Goal: Find specific page/section: Find specific page/section

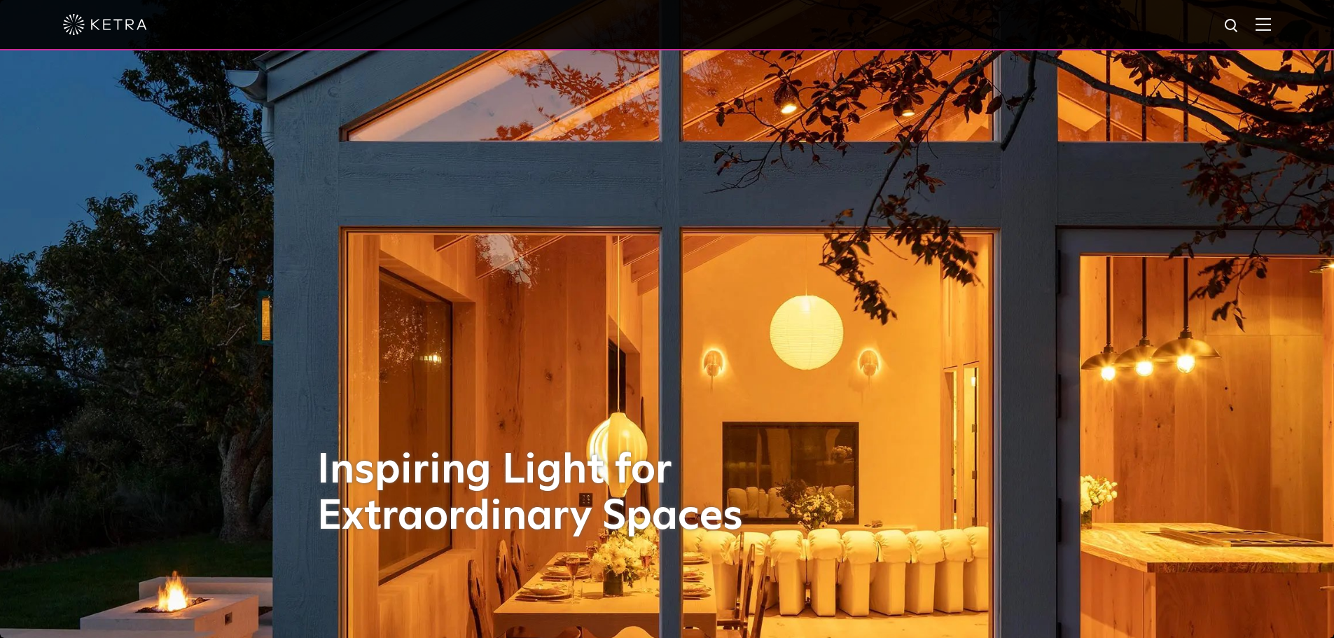
click at [1270, 22] on img at bounding box center [1263, 24] width 15 height 13
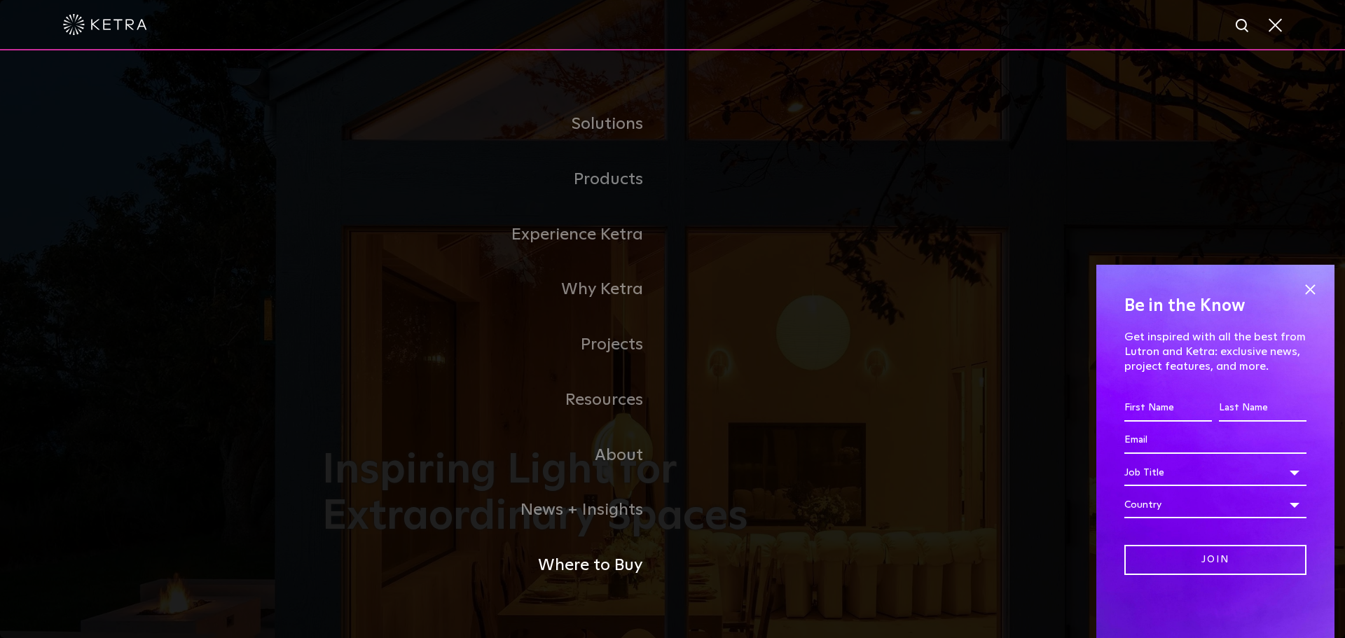
click at [582, 565] on link "Where to Buy" at bounding box center [497, 565] width 350 height 55
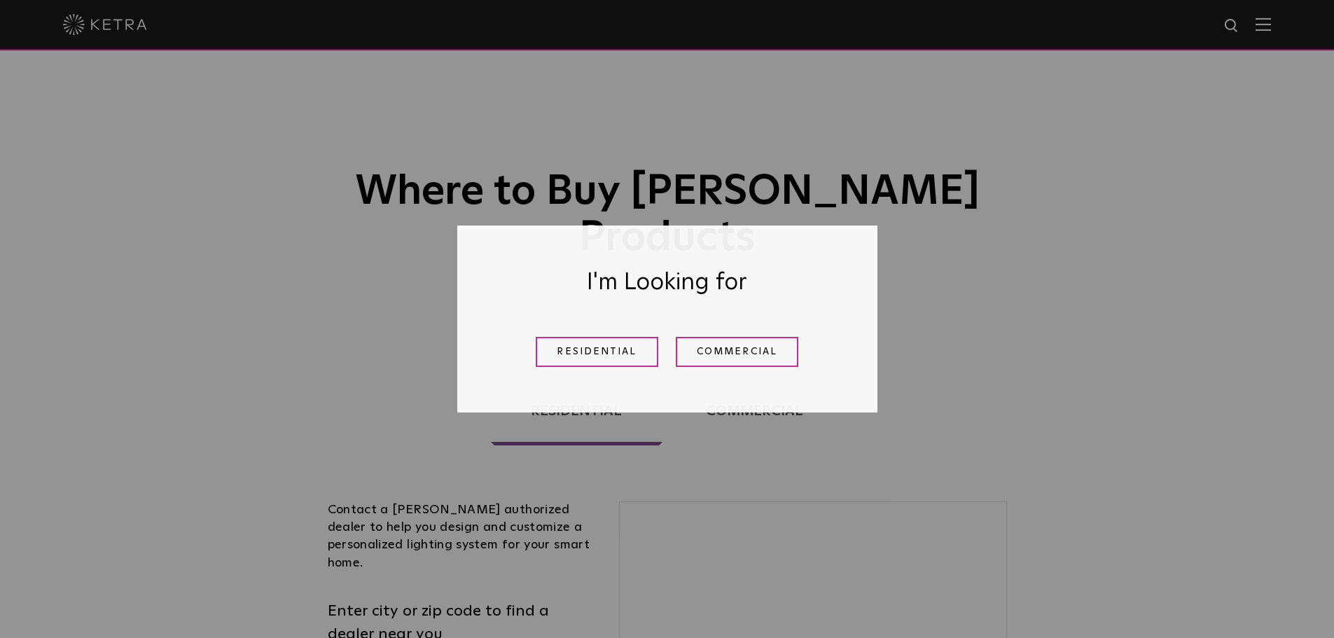
click at [585, 360] on link "Residential" at bounding box center [597, 352] width 123 height 30
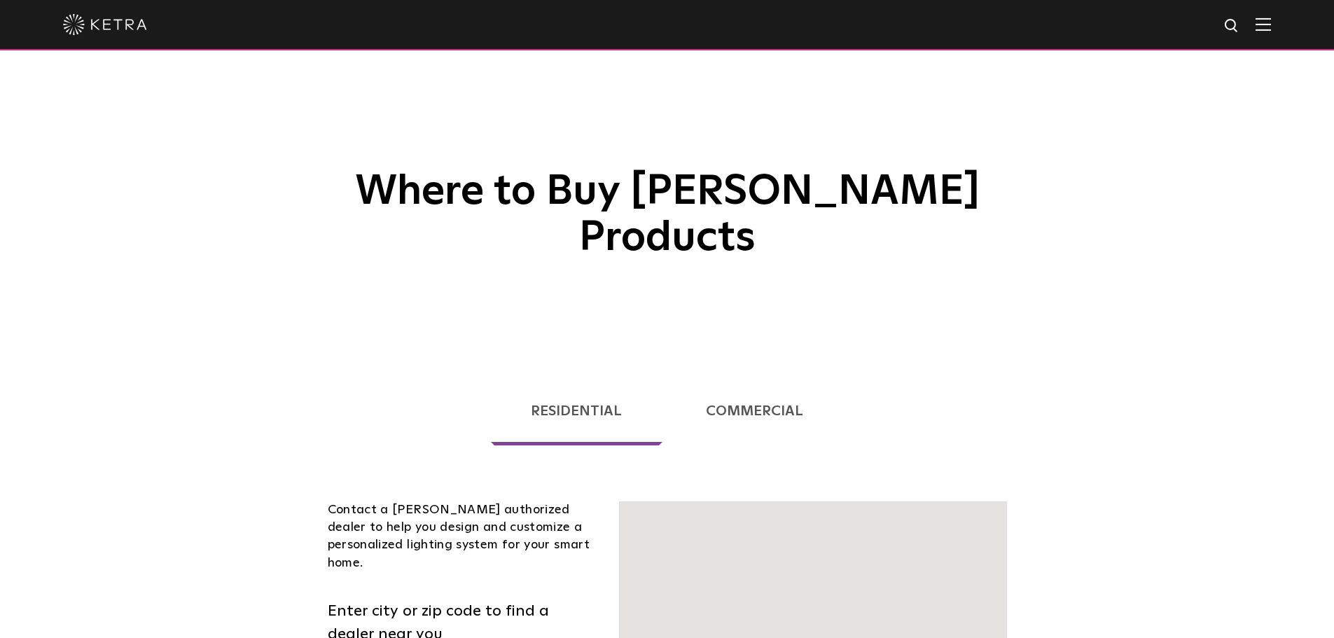
scroll to position [357, 0]
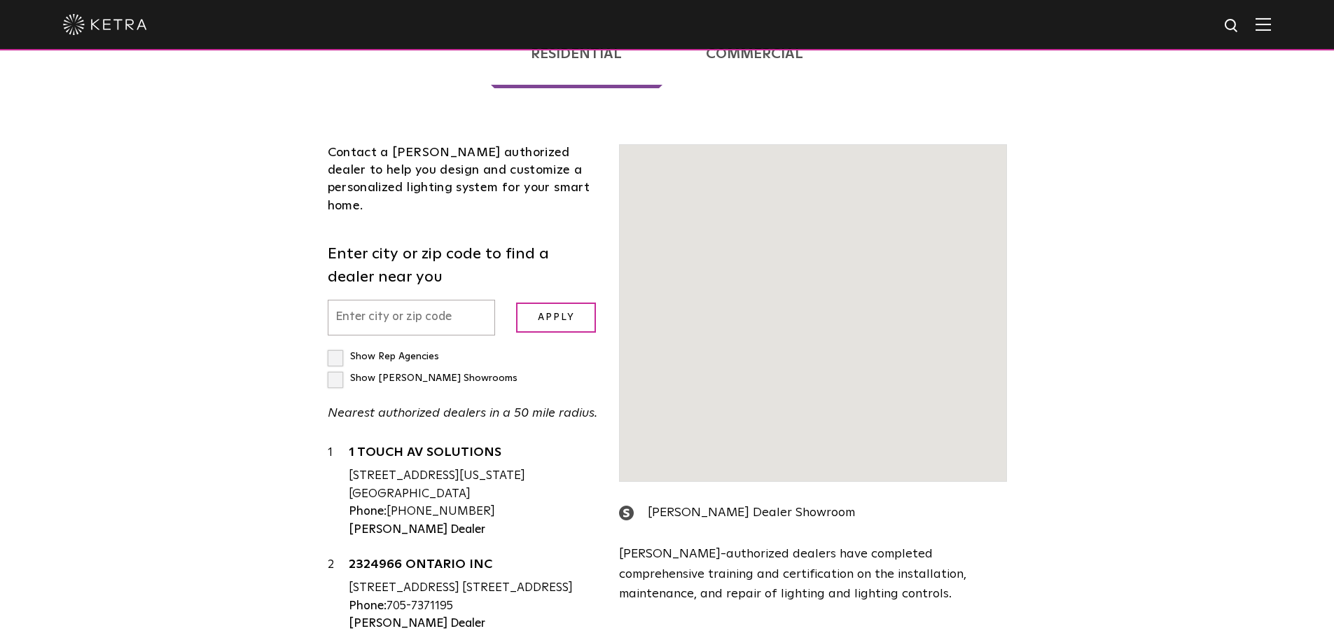
click at [434, 300] on input "text" at bounding box center [412, 318] width 168 height 36
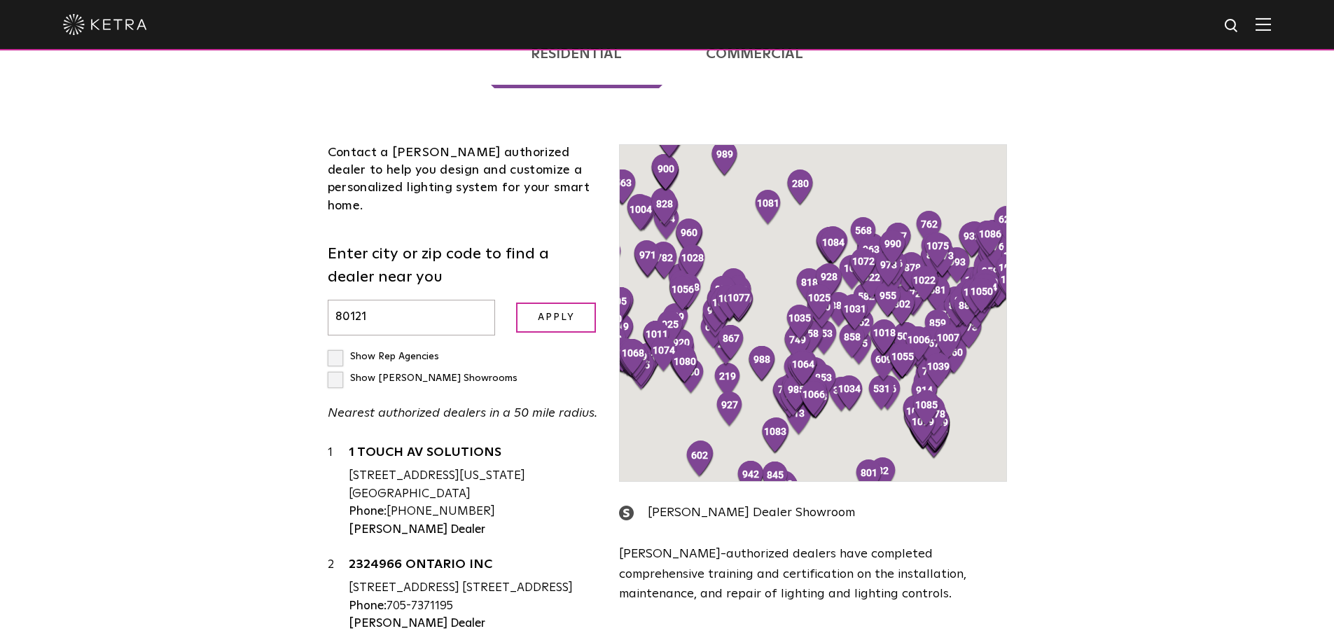
type input "80121"
click at [553, 303] on input "Apply" at bounding box center [556, 318] width 80 height 30
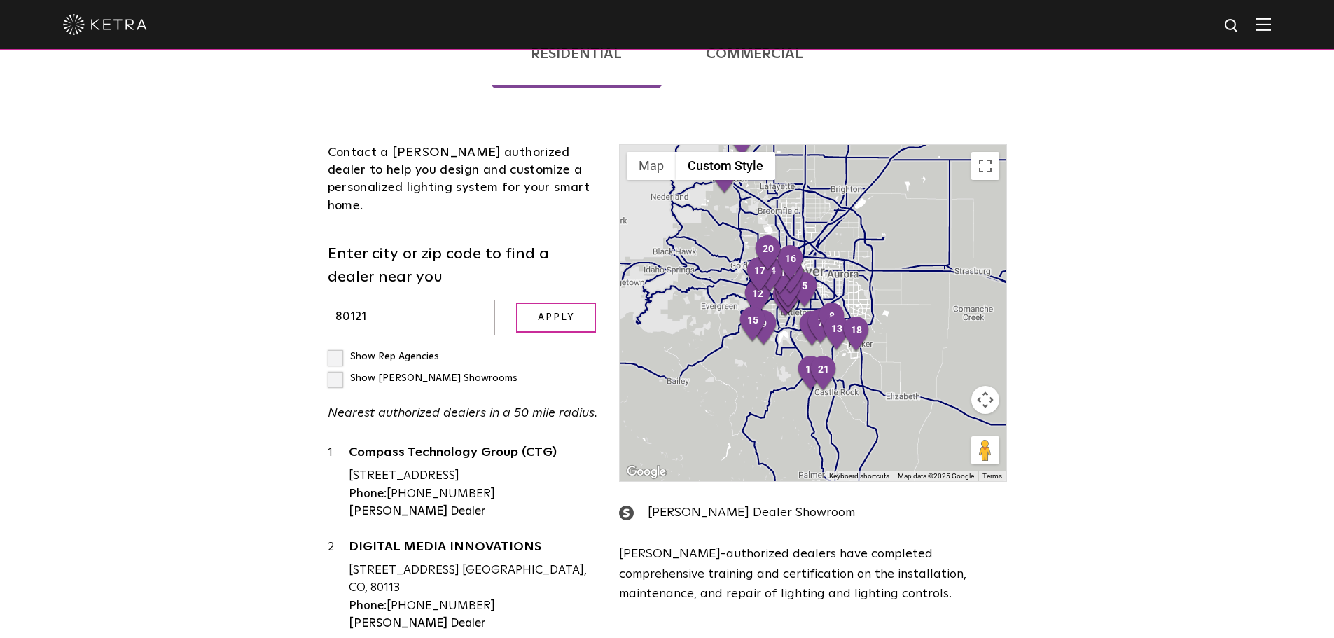
click at [458, 373] on label "Show [PERSON_NAME] Showrooms" at bounding box center [423, 378] width 190 height 10
click at [337, 346] on input "Show [PERSON_NAME] Showrooms" at bounding box center [332, 350] width 9 height 9
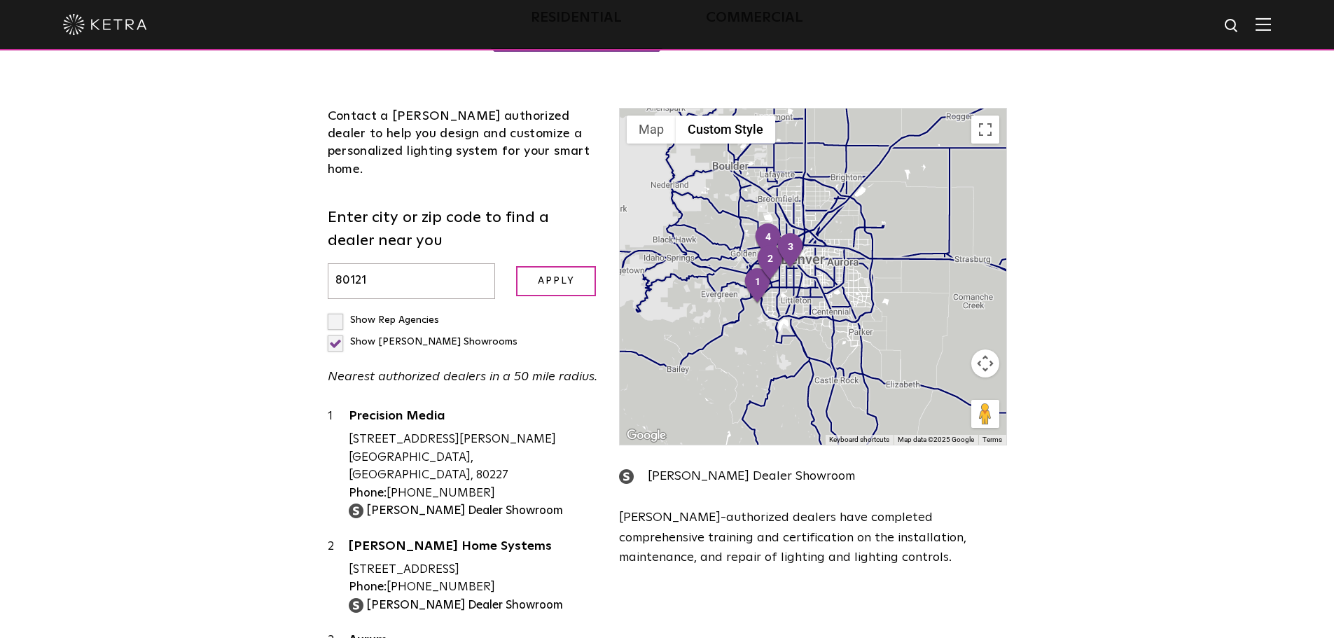
scroll to position [427, 0]
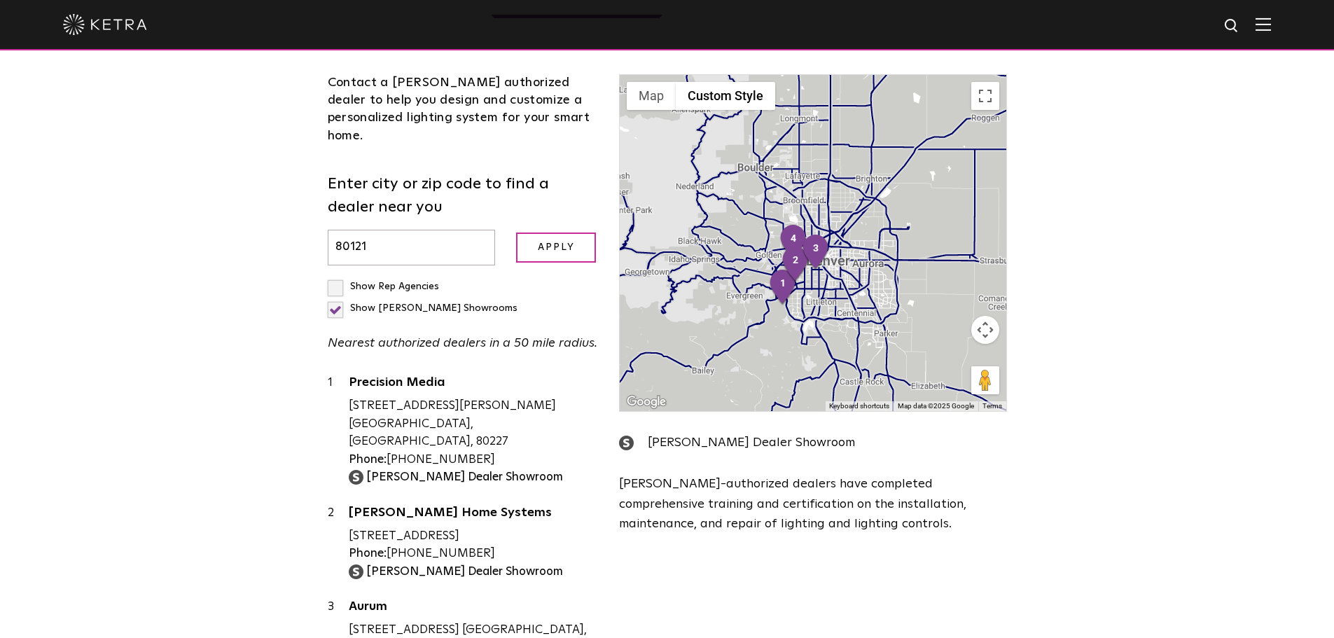
click at [462, 303] on label "Show [PERSON_NAME] Showrooms" at bounding box center [423, 308] width 190 height 10
click at [337, 276] on input "Show [PERSON_NAME] Showrooms" at bounding box center [332, 280] width 9 height 9
checkbox input "false"
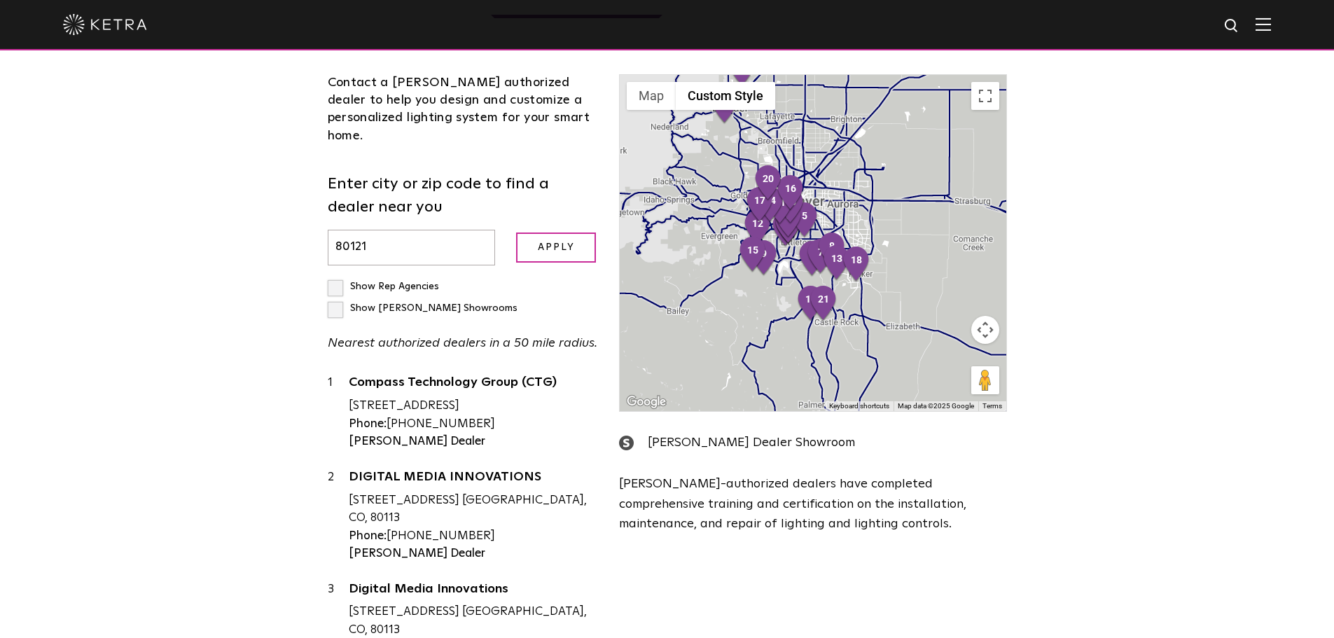
click at [338, 282] on label "Show Rep Agencies" at bounding box center [383, 287] width 111 height 10
click at [337, 276] on input "Show Rep Agencies" at bounding box center [332, 280] width 9 height 9
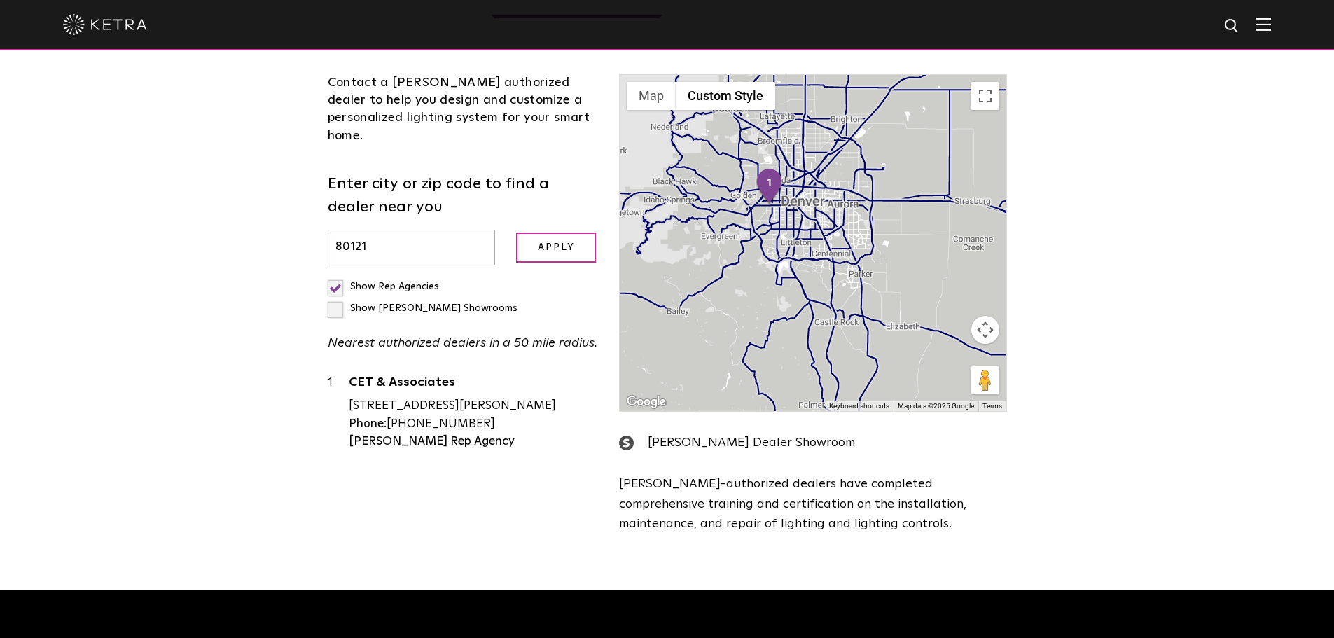
click at [338, 282] on label "Show Rep Agencies" at bounding box center [383, 287] width 111 height 10
click at [337, 276] on input "Show Rep Agencies" at bounding box center [332, 280] width 9 height 9
checkbox input "false"
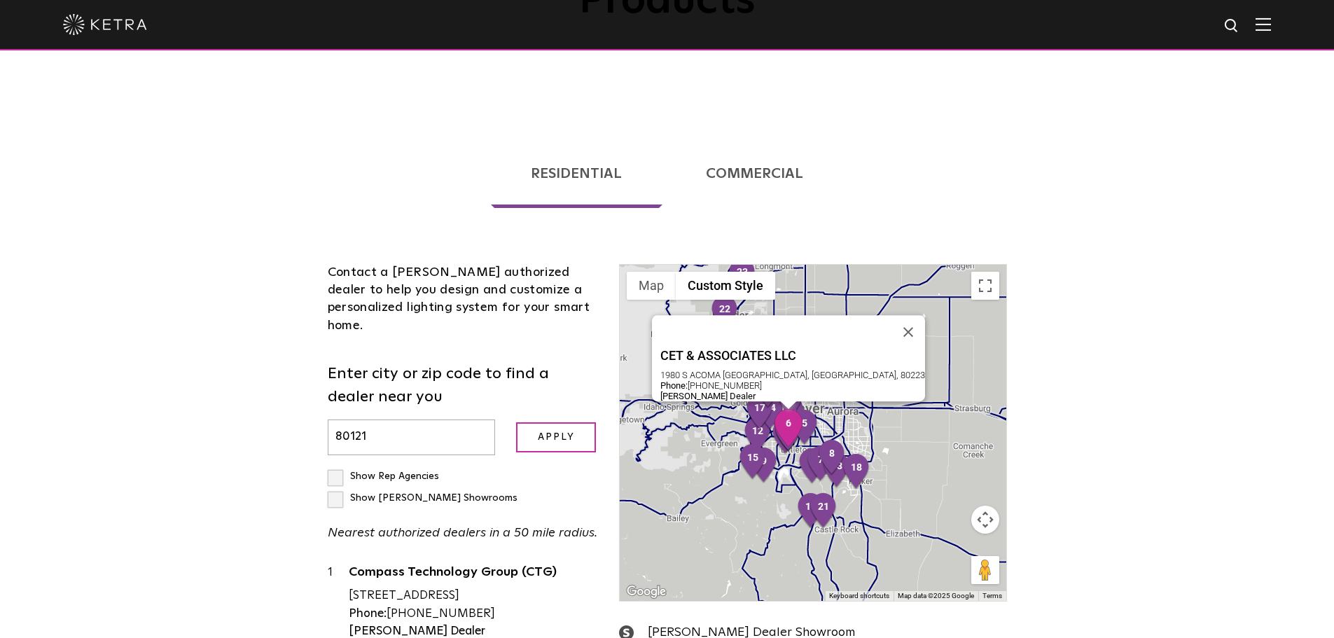
scroll to position [217, 0]
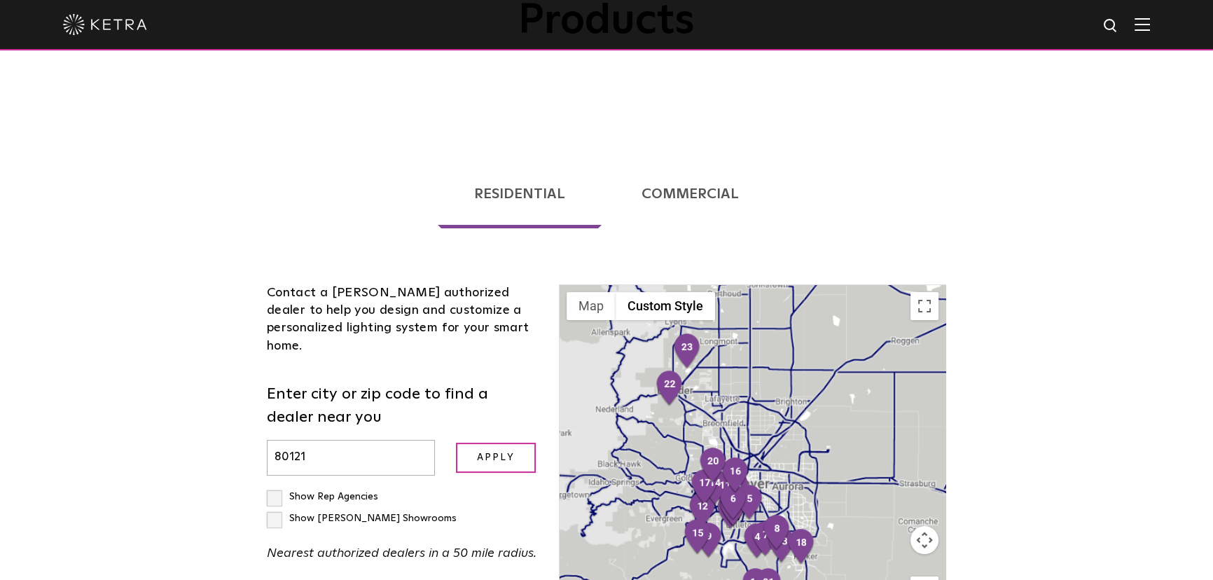
drag, startPoint x: 988, startPoint y: 437, endPoint x: 986, endPoint y: 352, distance: 84.8
click at [986, 352] on div "Loading... Residential Commercial Contact a [PERSON_NAME] authorized dealer to …" at bounding box center [606, 524] width 1213 height 778
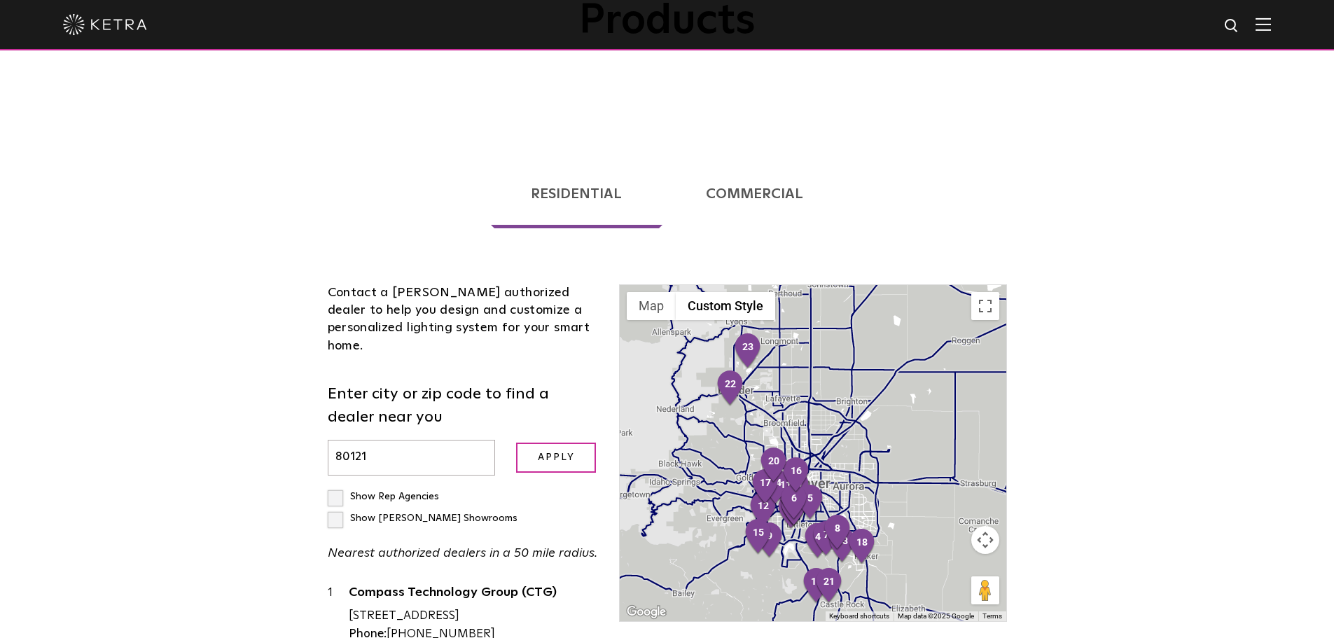
click at [705, 462] on div at bounding box center [813, 453] width 386 height 336
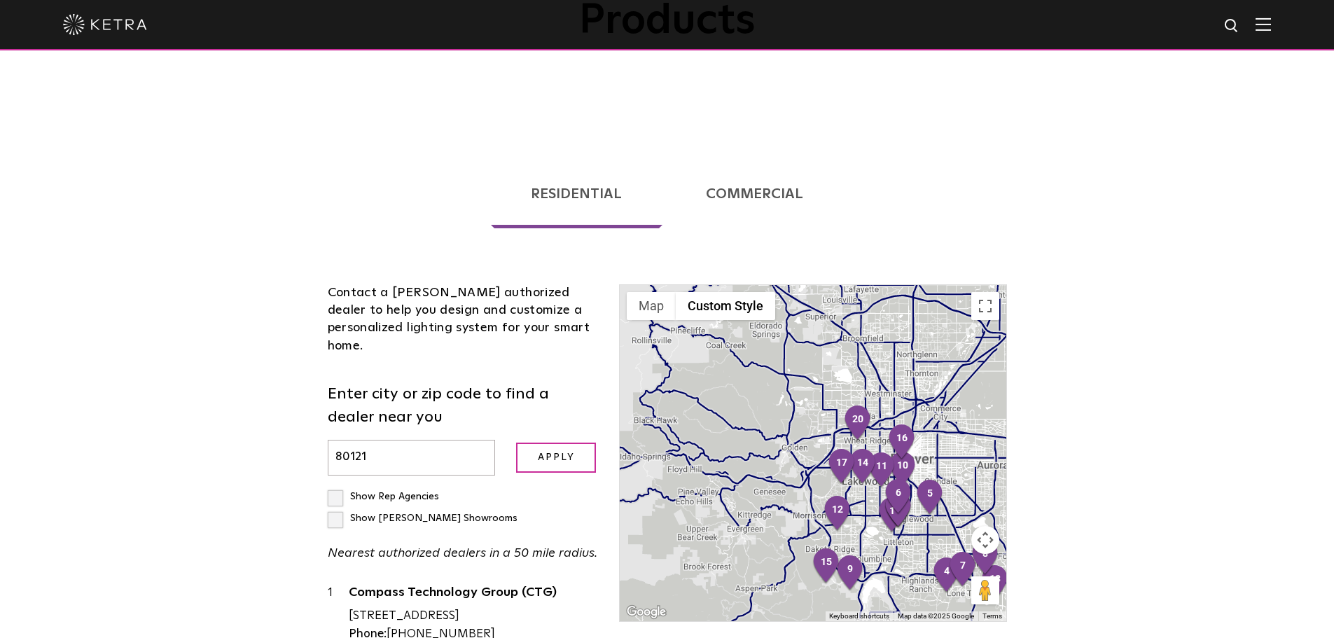
click at [798, 441] on div at bounding box center [813, 453] width 386 height 336
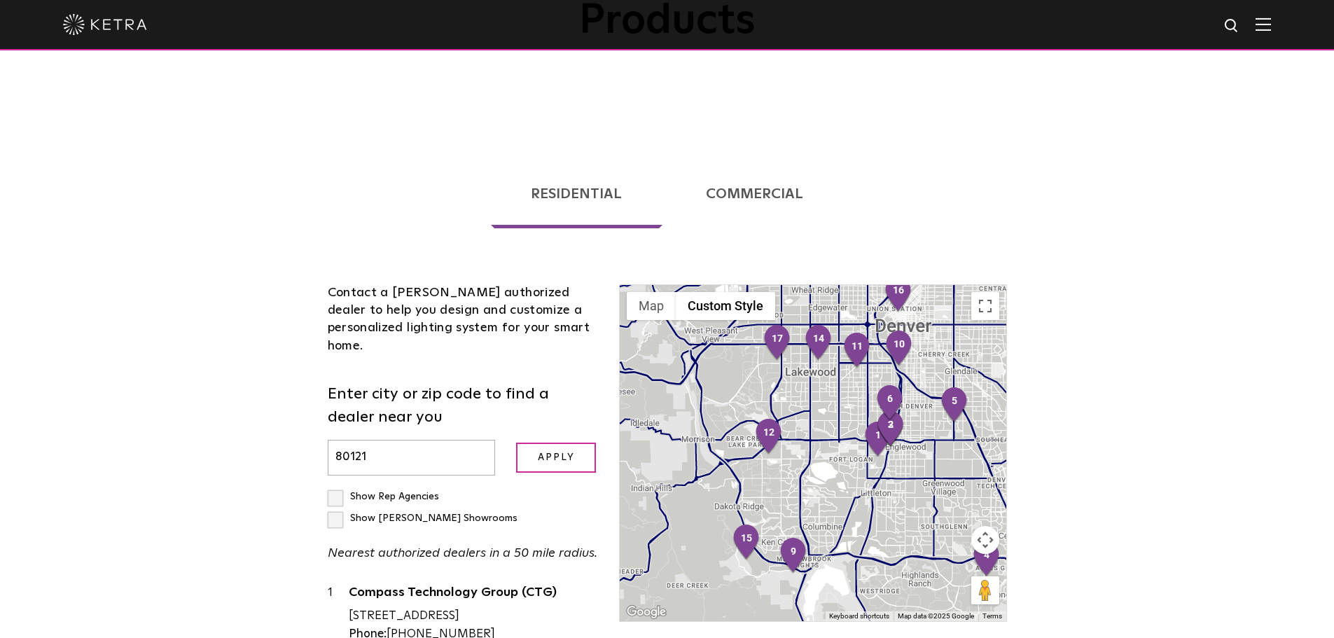
drag, startPoint x: 812, startPoint y: 444, endPoint x: 735, endPoint y: 370, distance: 107.0
click at [689, 339] on div at bounding box center [813, 453] width 386 height 336
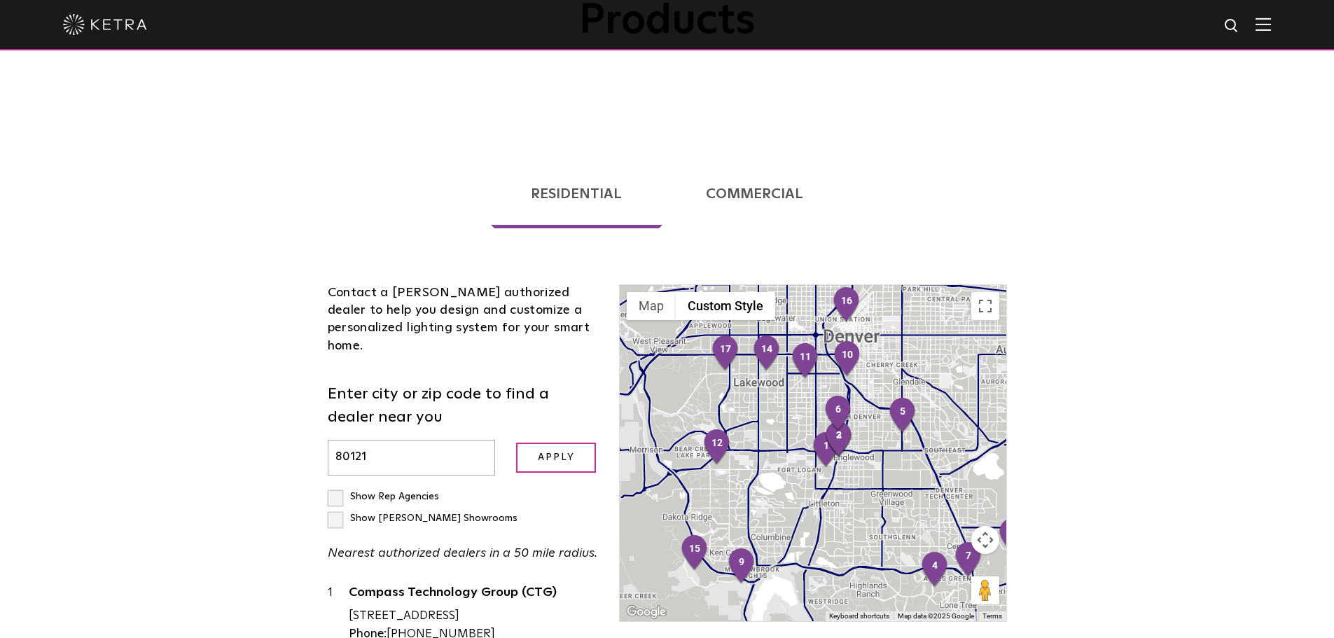
drag, startPoint x: 871, startPoint y: 488, endPoint x: 847, endPoint y: 485, distance: 24.8
click at [847, 486] on div at bounding box center [813, 453] width 386 height 336
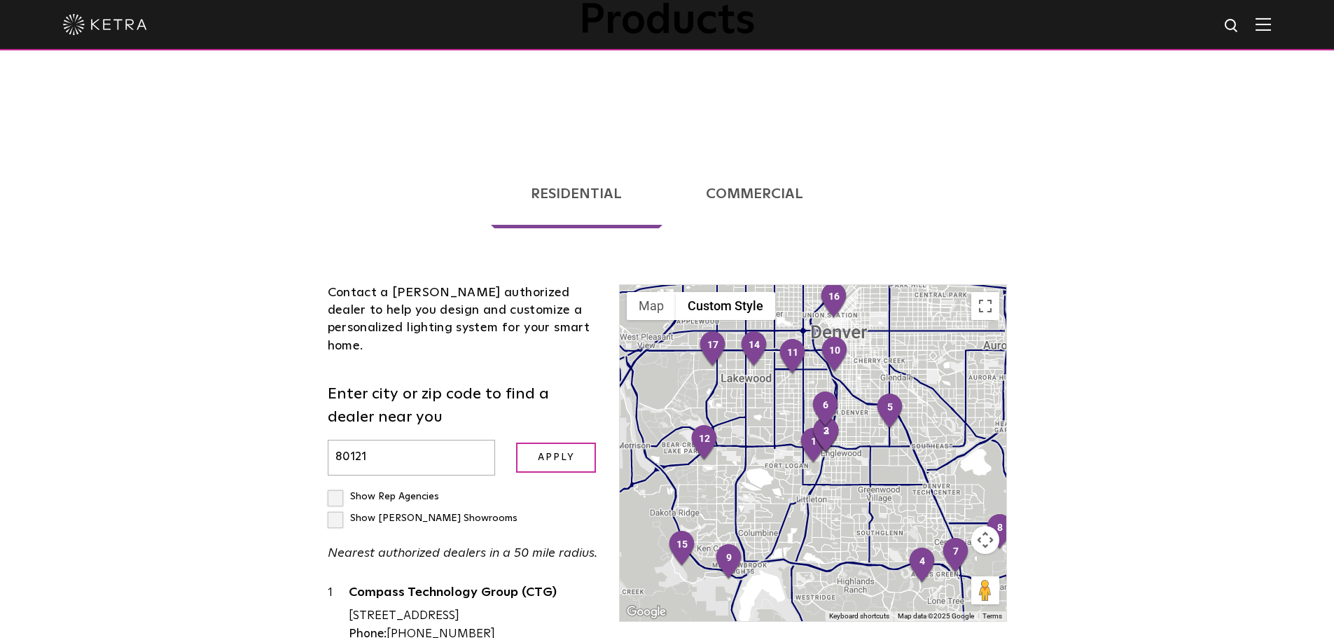
click at [846, 432] on div at bounding box center [813, 453] width 386 height 336
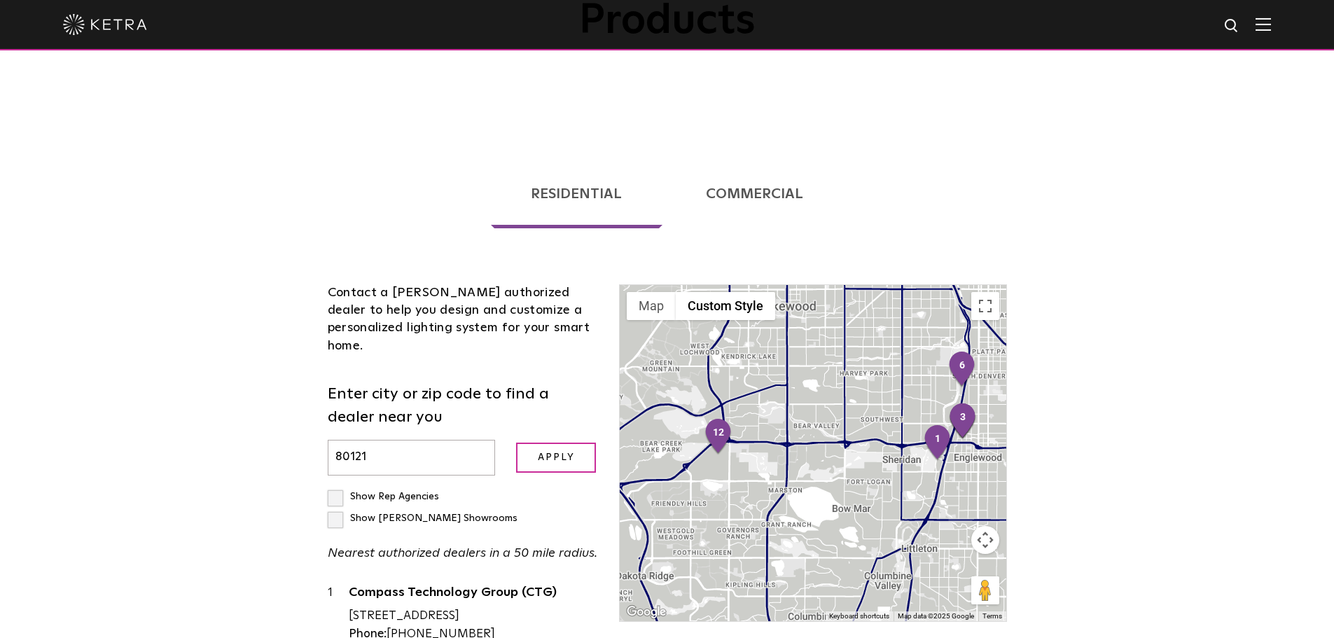
drag, startPoint x: 722, startPoint y: 478, endPoint x: 868, endPoint y: 450, distance: 148.3
click at [868, 450] on div at bounding box center [813, 453] width 386 height 336
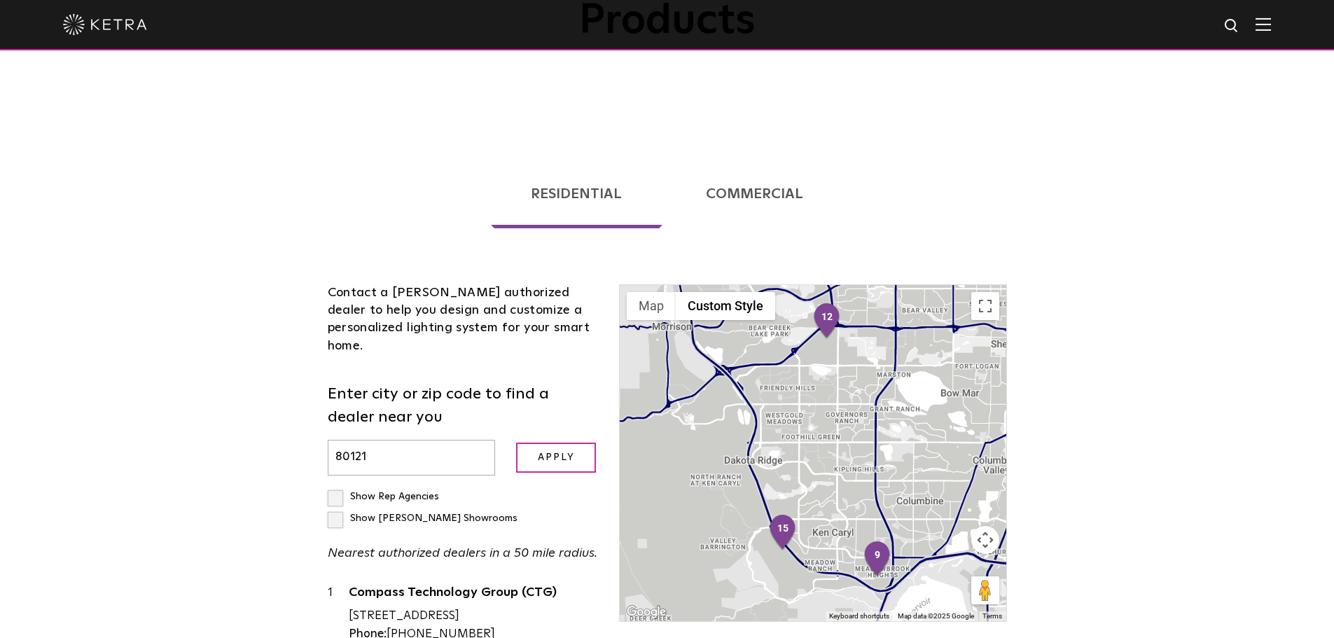
drag, startPoint x: 707, startPoint y: 520, endPoint x: 819, endPoint y: 401, distance: 163.5
click at [819, 401] on div at bounding box center [813, 453] width 386 height 336
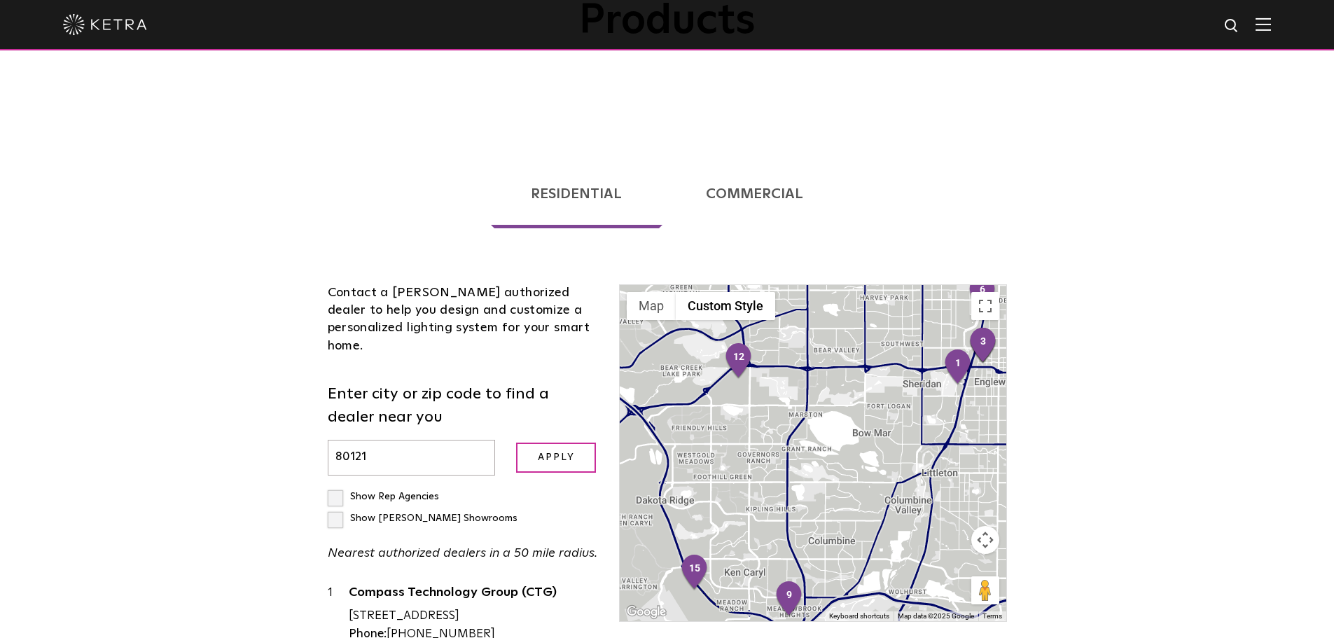
drag, startPoint x: 866, startPoint y: 370, endPoint x: 804, endPoint y: 410, distance: 74.0
click at [804, 410] on div at bounding box center [813, 453] width 386 height 336
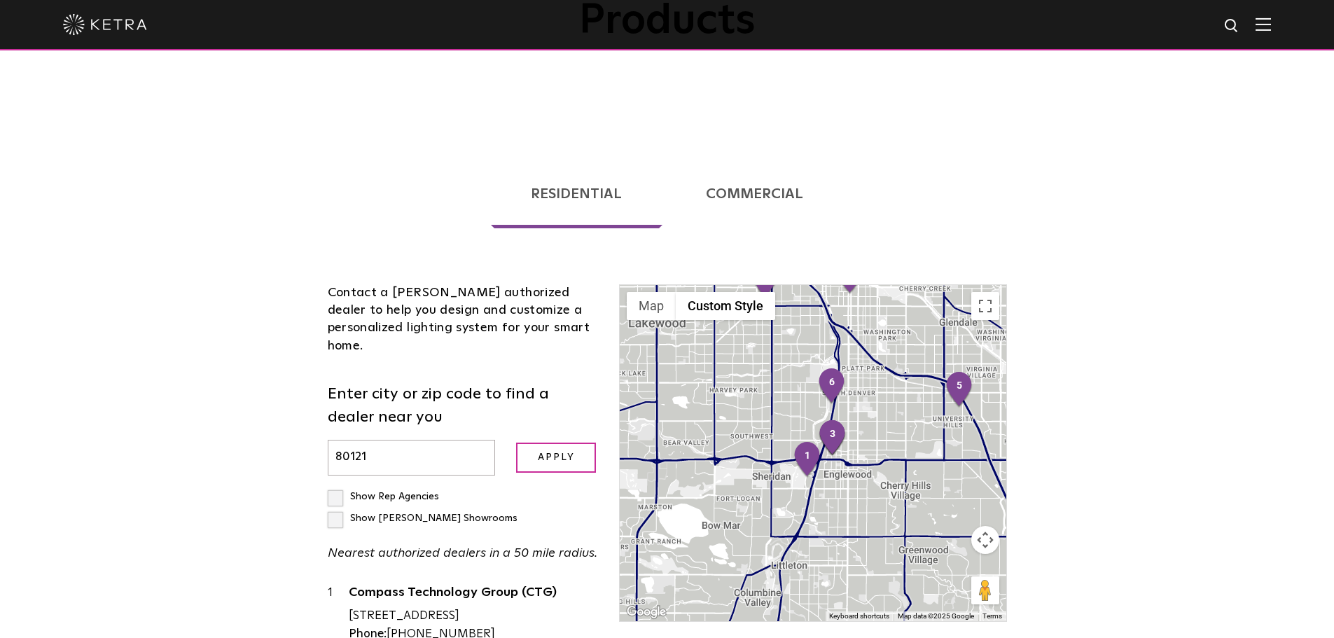
drag, startPoint x: 867, startPoint y: 466, endPoint x: 702, endPoint y: 457, distance: 164.8
click at [702, 457] on div at bounding box center [813, 453] width 386 height 336
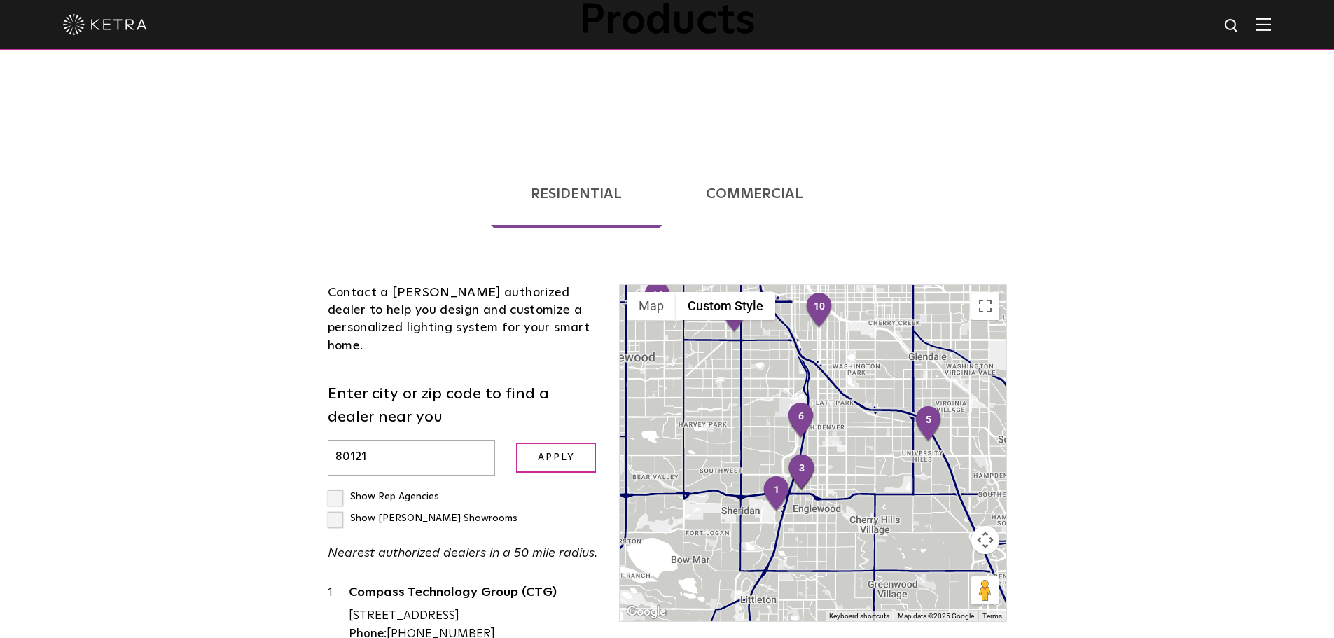
drag, startPoint x: 856, startPoint y: 453, endPoint x: 822, endPoint y: 408, distance: 56.0
click at [824, 483] on div at bounding box center [813, 453] width 386 height 336
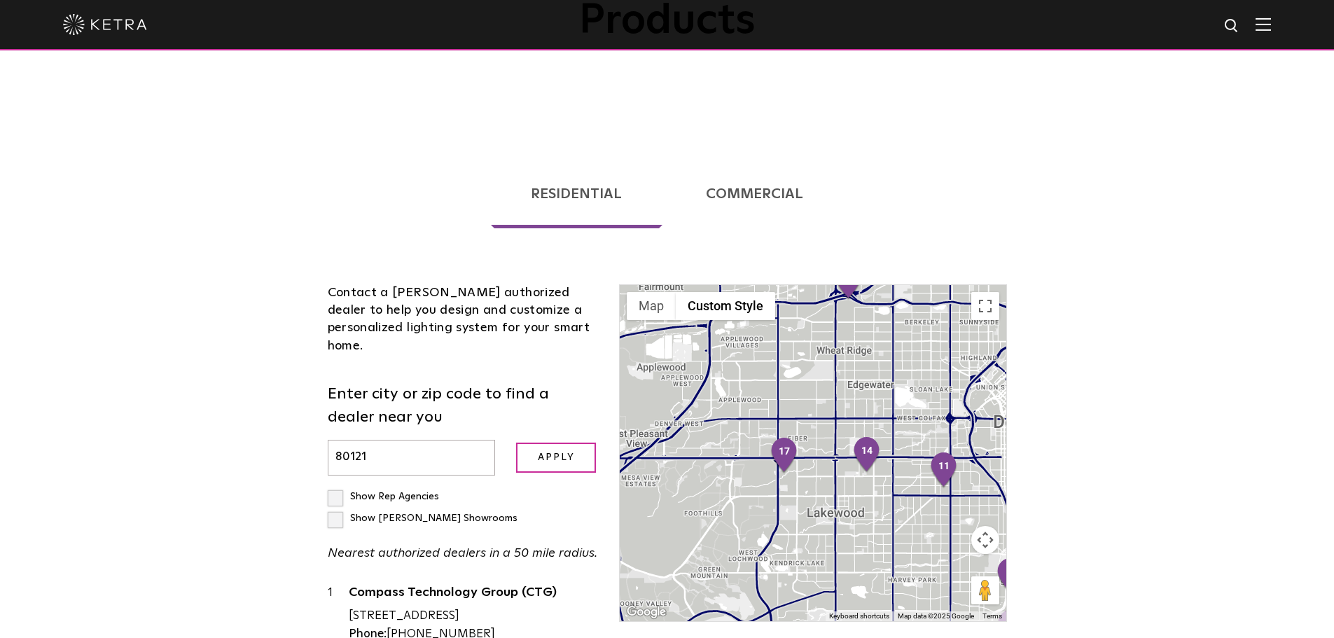
drag, startPoint x: 794, startPoint y: 431, endPoint x: 700, endPoint y: 476, distance: 104.9
click at [700, 476] on div "To navigate, press the arrow keys." at bounding box center [813, 453] width 386 height 336
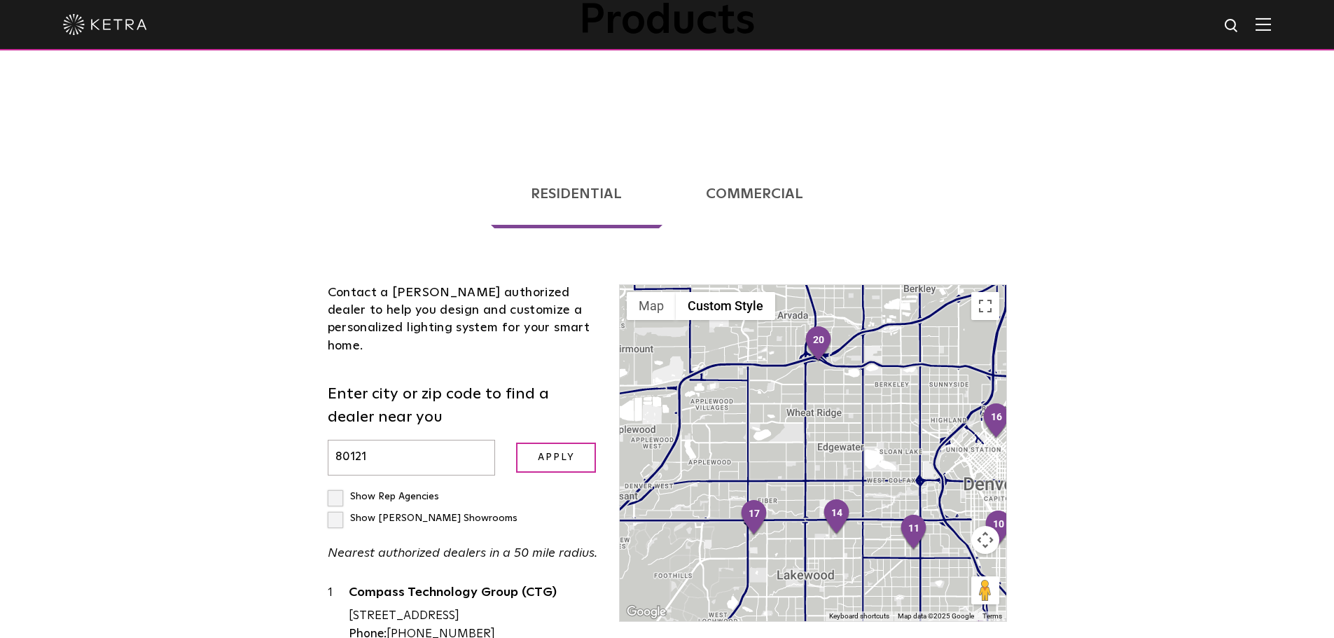
drag, startPoint x: 818, startPoint y: 491, endPoint x: 795, endPoint y: 540, distance: 54.2
click at [795, 540] on div at bounding box center [813, 453] width 386 height 336
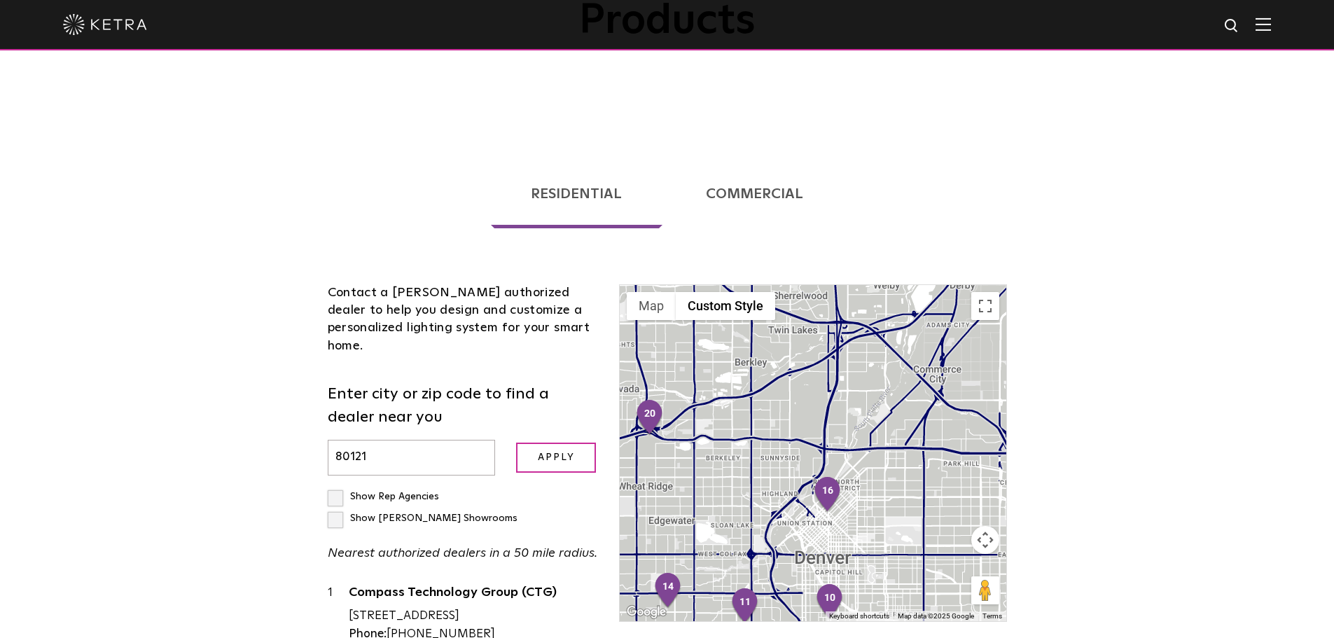
drag, startPoint x: 949, startPoint y: 441, endPoint x: 799, endPoint y: 401, distance: 155.1
click at [799, 401] on div at bounding box center [813, 453] width 386 height 336
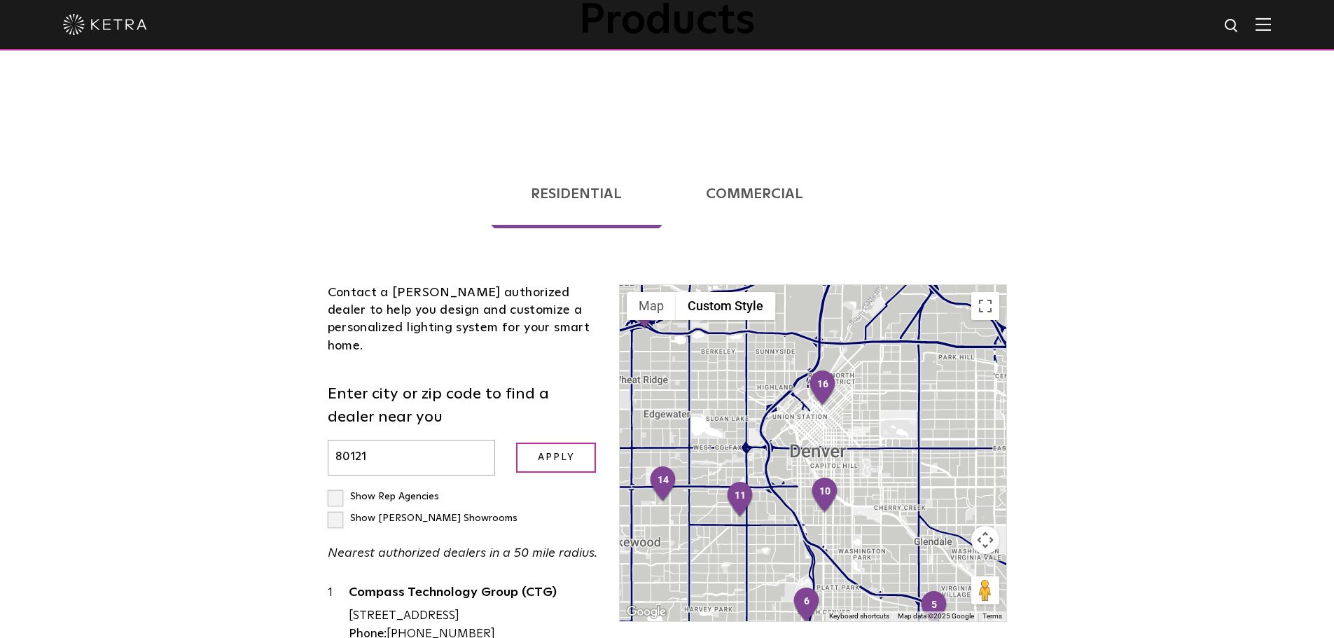
drag, startPoint x: 892, startPoint y: 459, endPoint x: 888, endPoint y: 340, distance: 118.4
click at [888, 340] on div at bounding box center [813, 453] width 386 height 336
click at [463, 513] on label "Show [PERSON_NAME] Showrooms" at bounding box center [423, 518] width 190 height 10
click at [337, 486] on input "Show [PERSON_NAME] Showrooms" at bounding box center [332, 490] width 9 height 9
checkbox input "true"
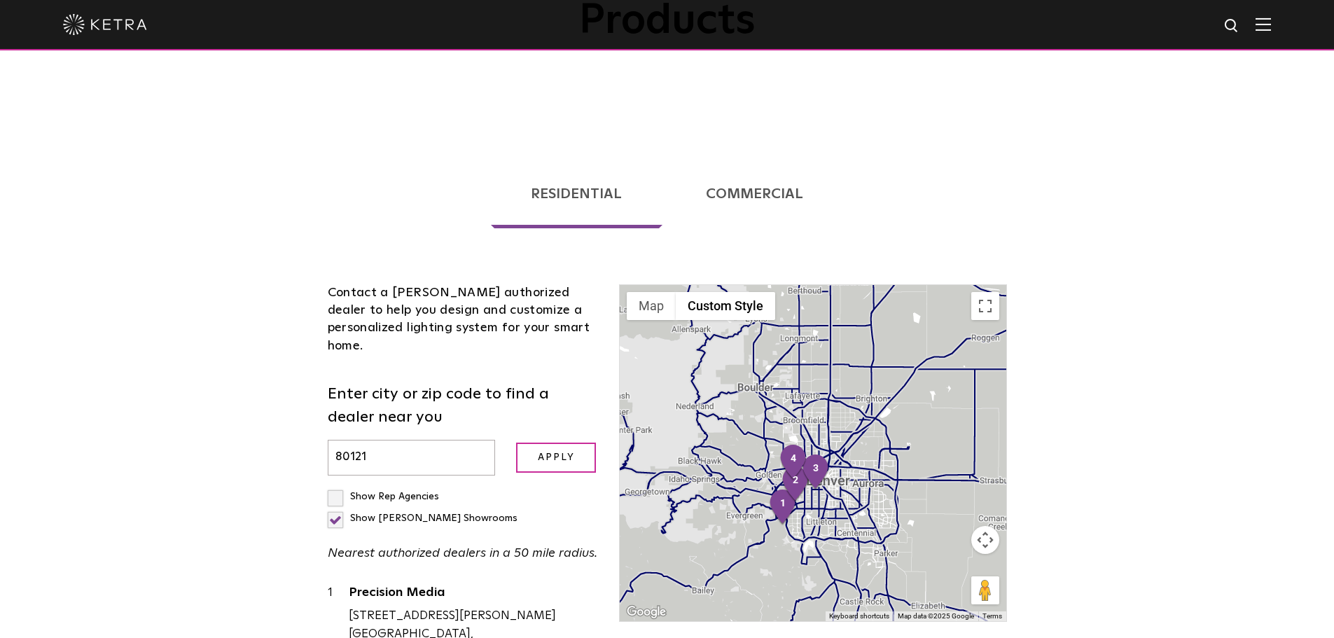
click at [1062, 478] on div "Loading... Residential Commercial Contact a [PERSON_NAME] authorized dealer to …" at bounding box center [667, 524] width 1334 height 778
click at [983, 181] on ul "Residential Commercial" at bounding box center [667, 188] width 700 height 107
